Goal: Information Seeking & Learning: Learn about a topic

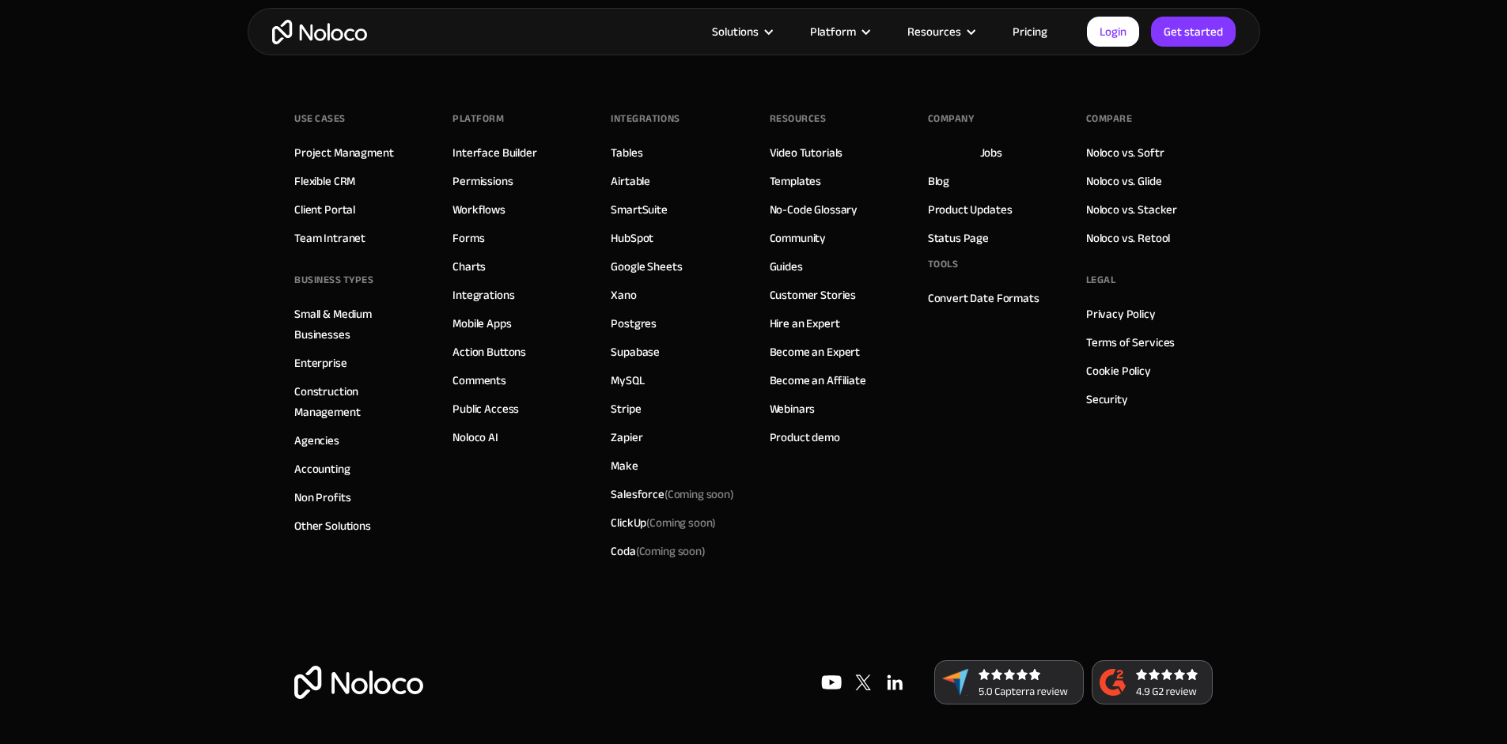
scroll to position [1970, 0]
